Goal: Task Accomplishment & Management: Manage account settings

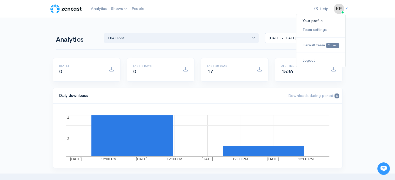
click at [314, 22] on link "Your profile" at bounding box center [320, 20] width 49 height 9
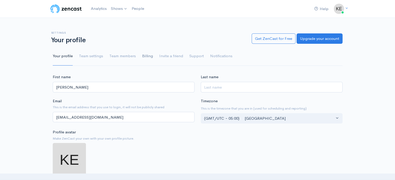
click at [146, 58] on link "Billing" at bounding box center [147, 56] width 11 height 19
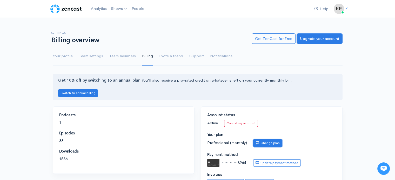
click at [269, 144] on link "Change plan" at bounding box center [267, 144] width 29 height 8
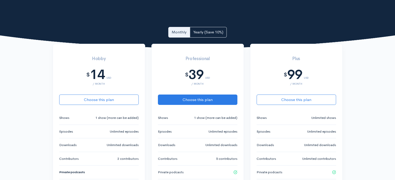
scroll to position [98, 0]
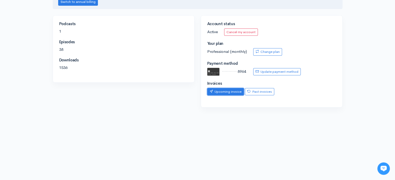
click at [237, 91] on link "Upcoming invoice" at bounding box center [225, 92] width 37 height 8
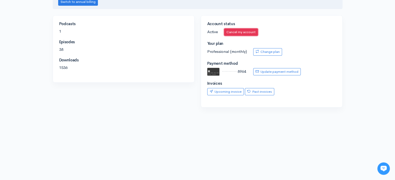
click at [237, 30] on link "Cancel my account" at bounding box center [241, 33] width 34 height 8
